Goal: Check status: Check status

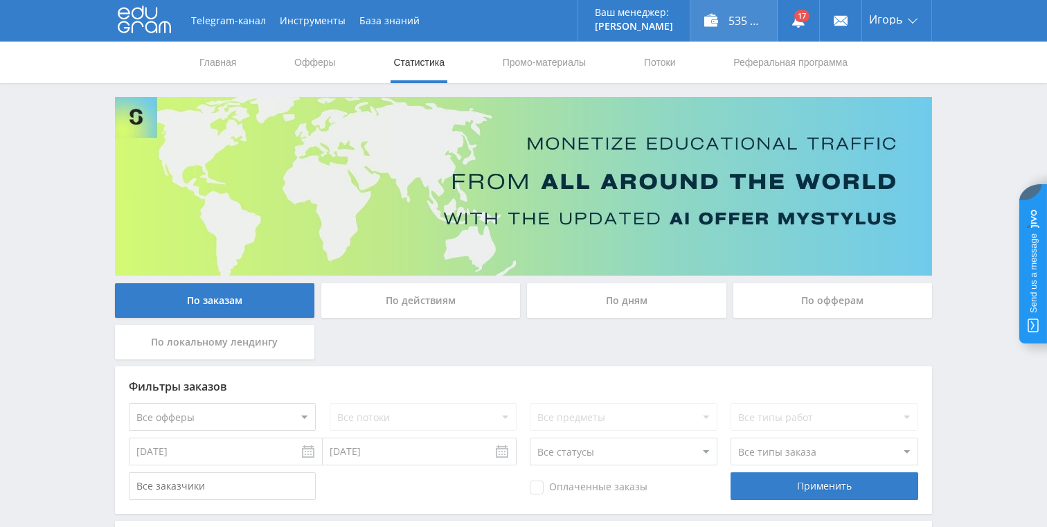
click at [738, 31] on div "535 212,00 ₽" at bounding box center [734, 21] width 87 height 42
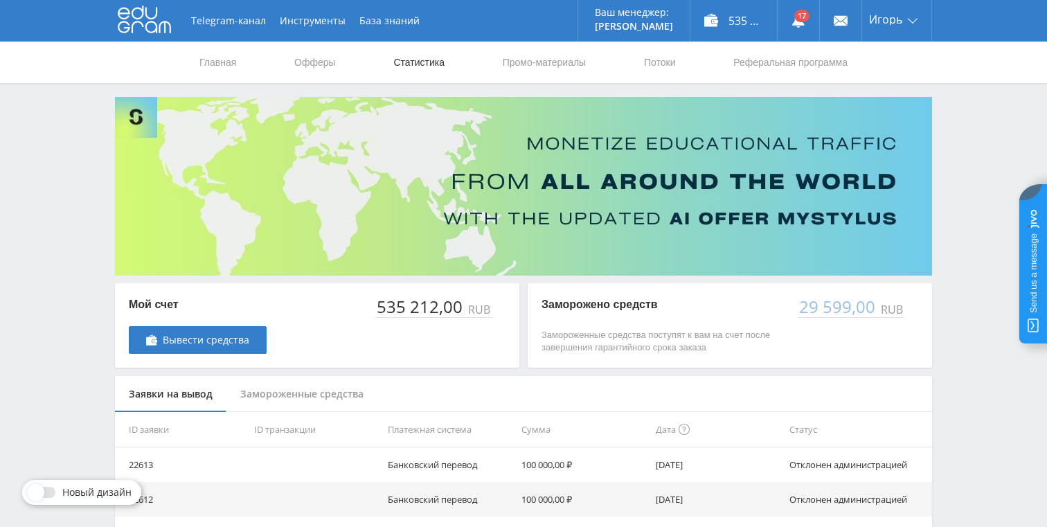
click at [414, 59] on link "Статистика" at bounding box center [419, 63] width 54 height 42
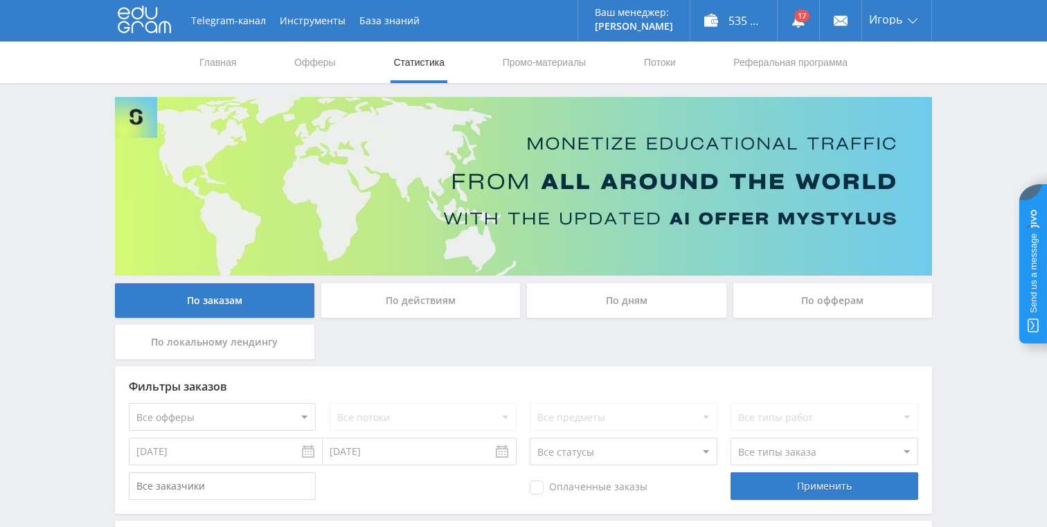
click at [621, 303] on div "По дням" at bounding box center [626, 300] width 199 height 35
click at [0, 0] on input "По дням" at bounding box center [0, 0] width 0 height 0
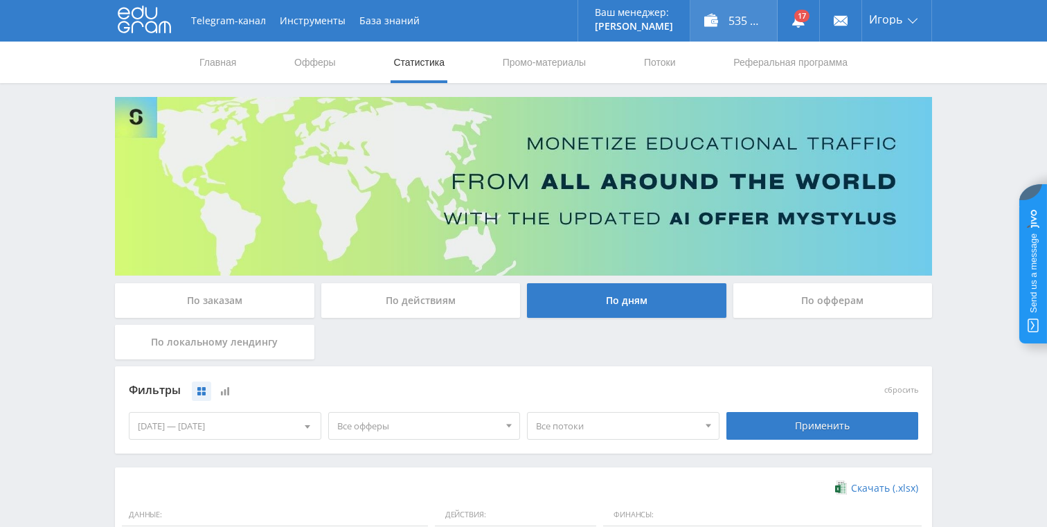
click at [708, 18] on div "535 212,00 ₽" at bounding box center [734, 21] width 87 height 42
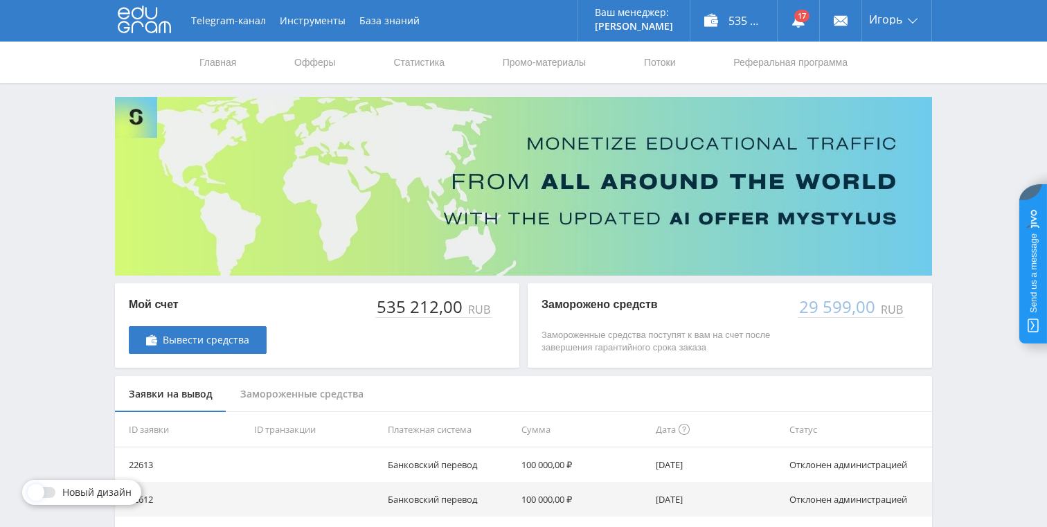
scroll to position [94, 0]
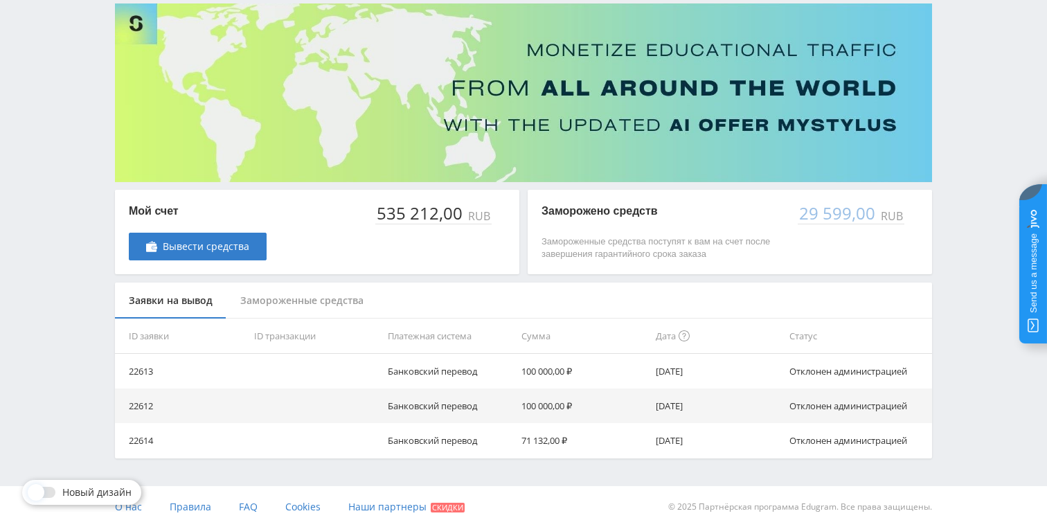
click at [417, 214] on div "535 212,00" at bounding box center [420, 213] width 90 height 19
